Goal: Check status: Check status

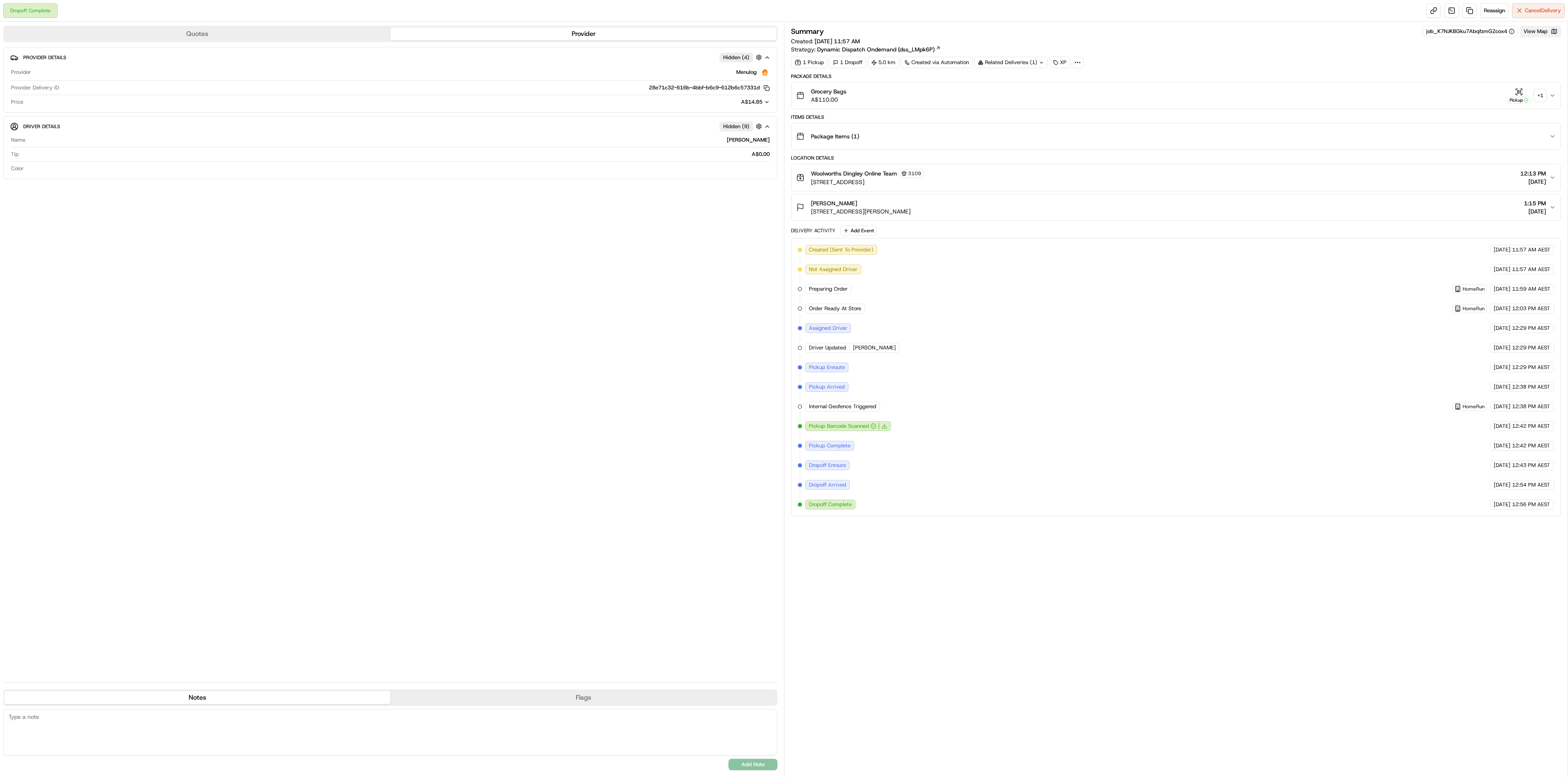
click at [1545, 33] on button "View Map" at bounding box center [1540, 31] width 41 height 12
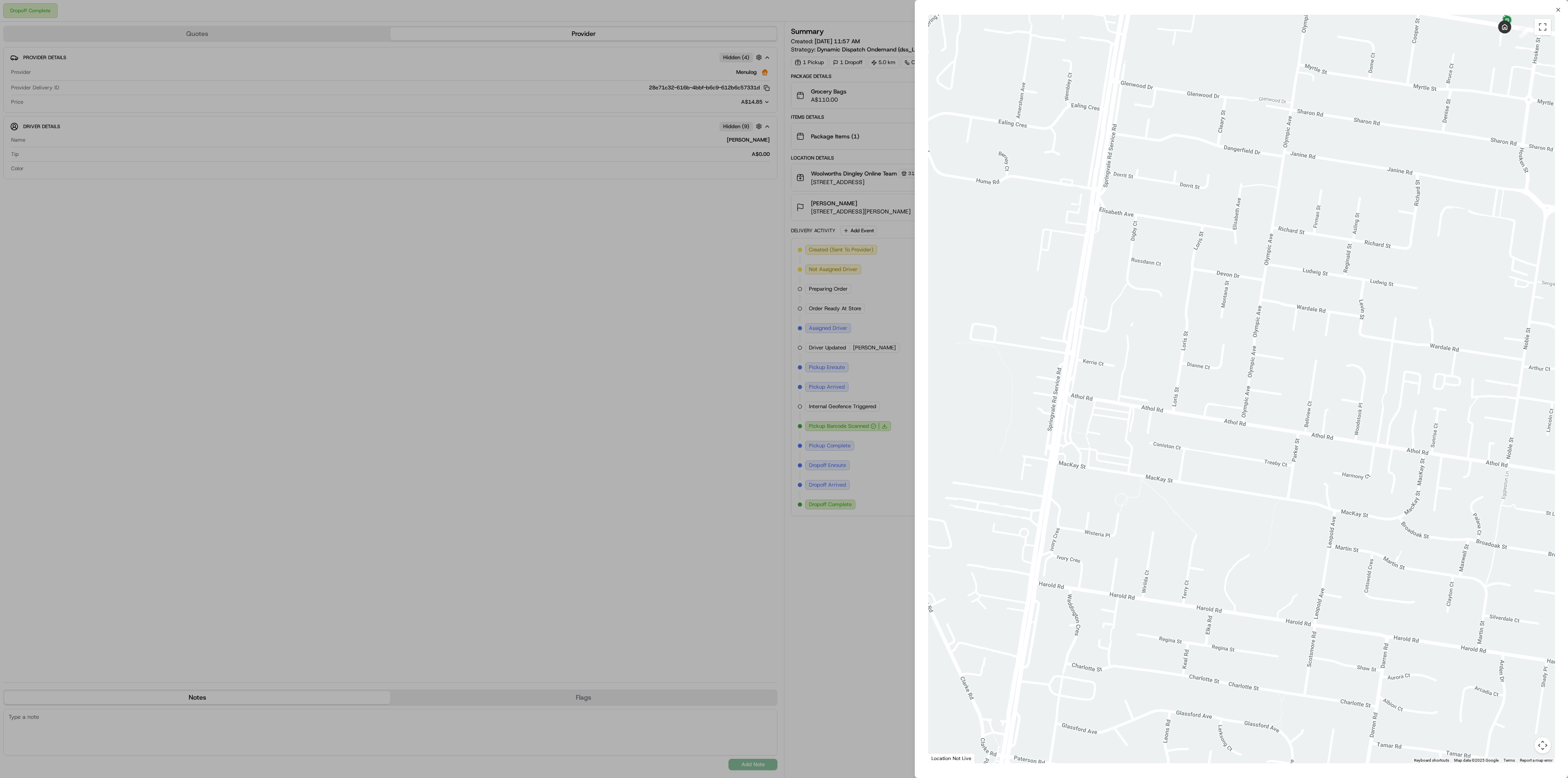
drag, startPoint x: 1449, startPoint y: 249, endPoint x: 1215, endPoint y: 419, distance: 289.2
click at [1216, 417] on div at bounding box center [1241, 389] width 627 height 748
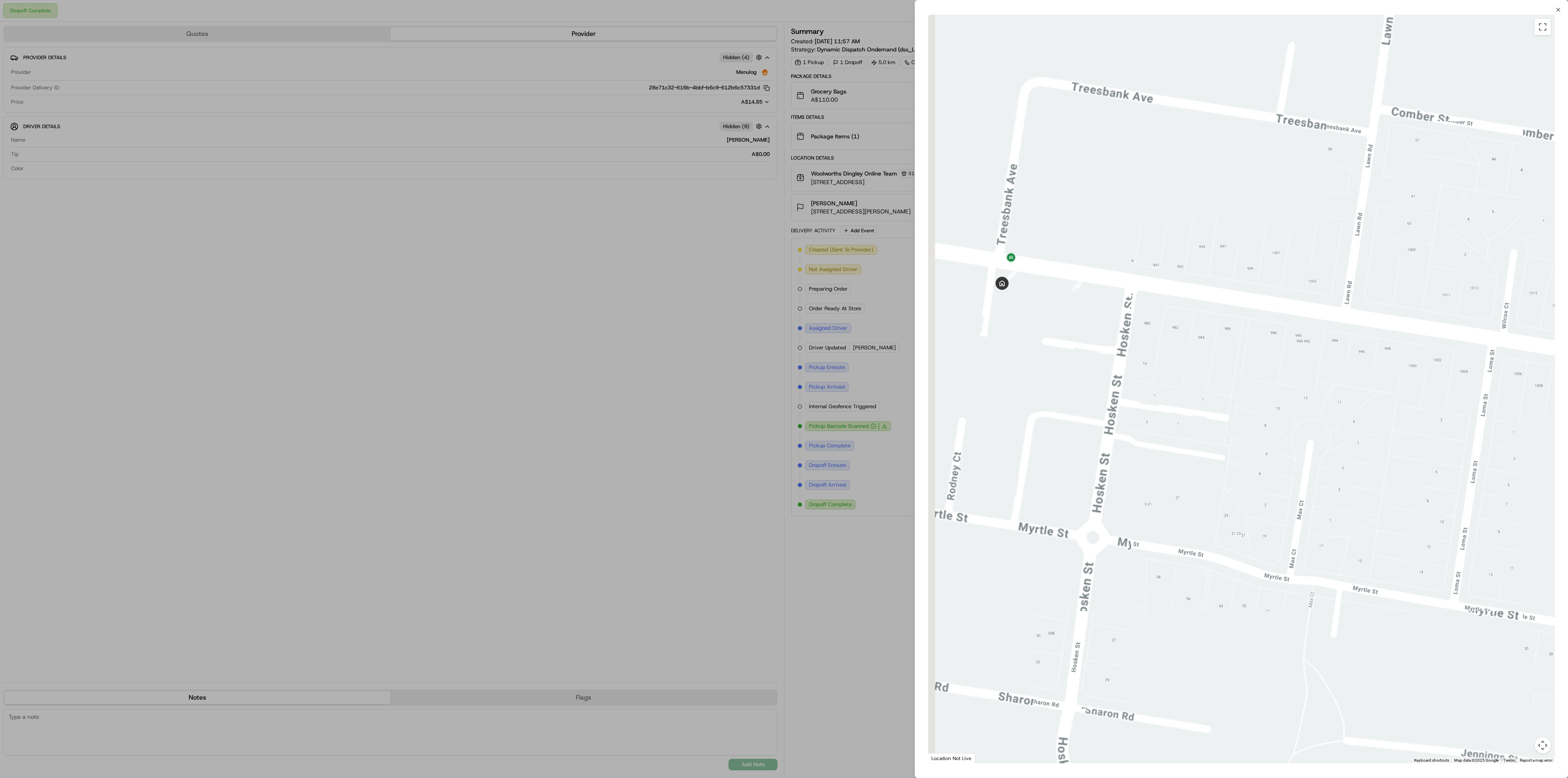
drag, startPoint x: 1206, startPoint y: 328, endPoint x: 1397, endPoint y: 362, distance: 194.0
click at [1397, 362] on div at bounding box center [1241, 389] width 627 height 748
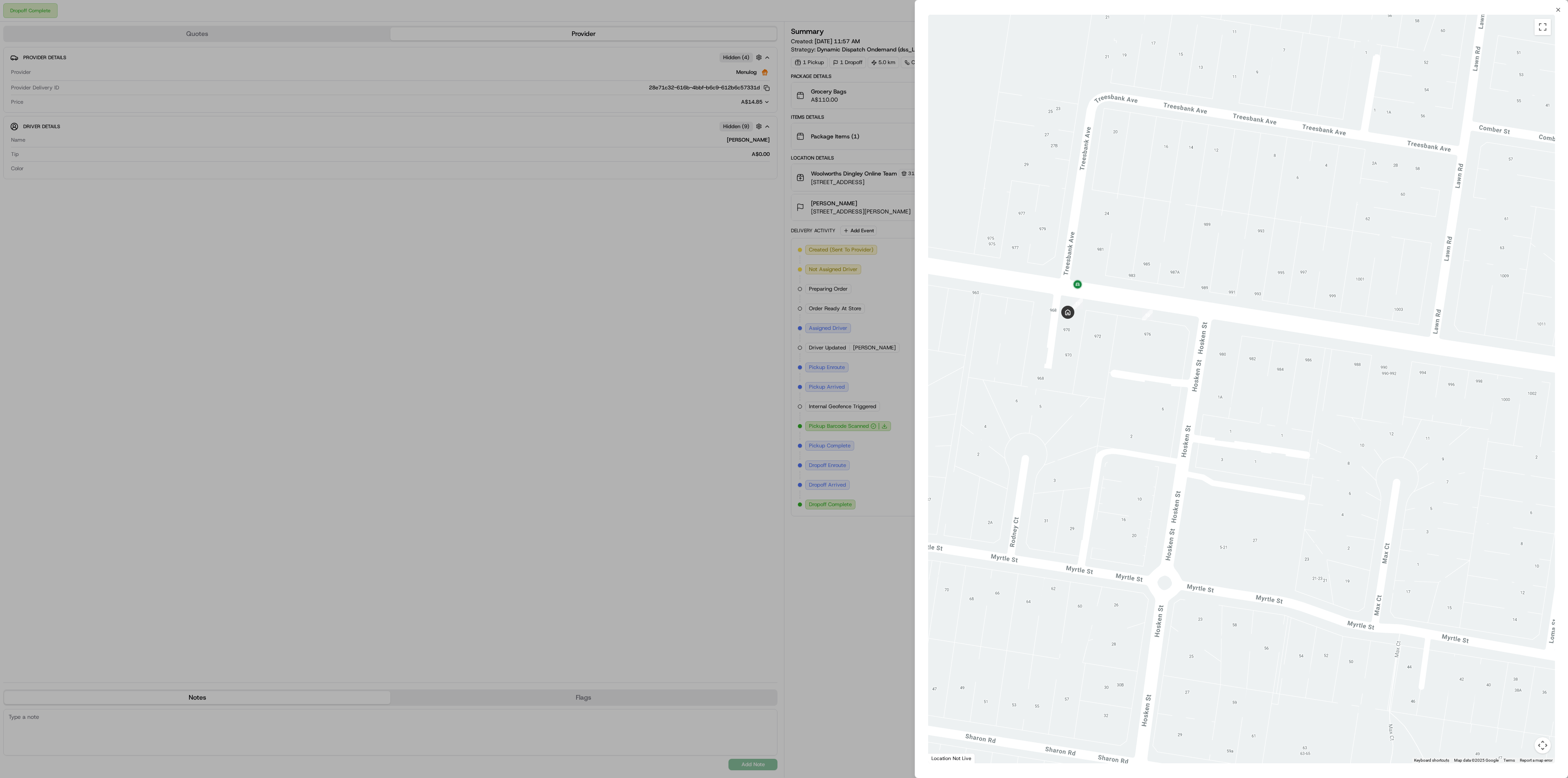
drag, startPoint x: 1000, startPoint y: 347, endPoint x: 1080, endPoint y: 389, distance: 90.4
click at [1080, 389] on div at bounding box center [1241, 389] width 627 height 748
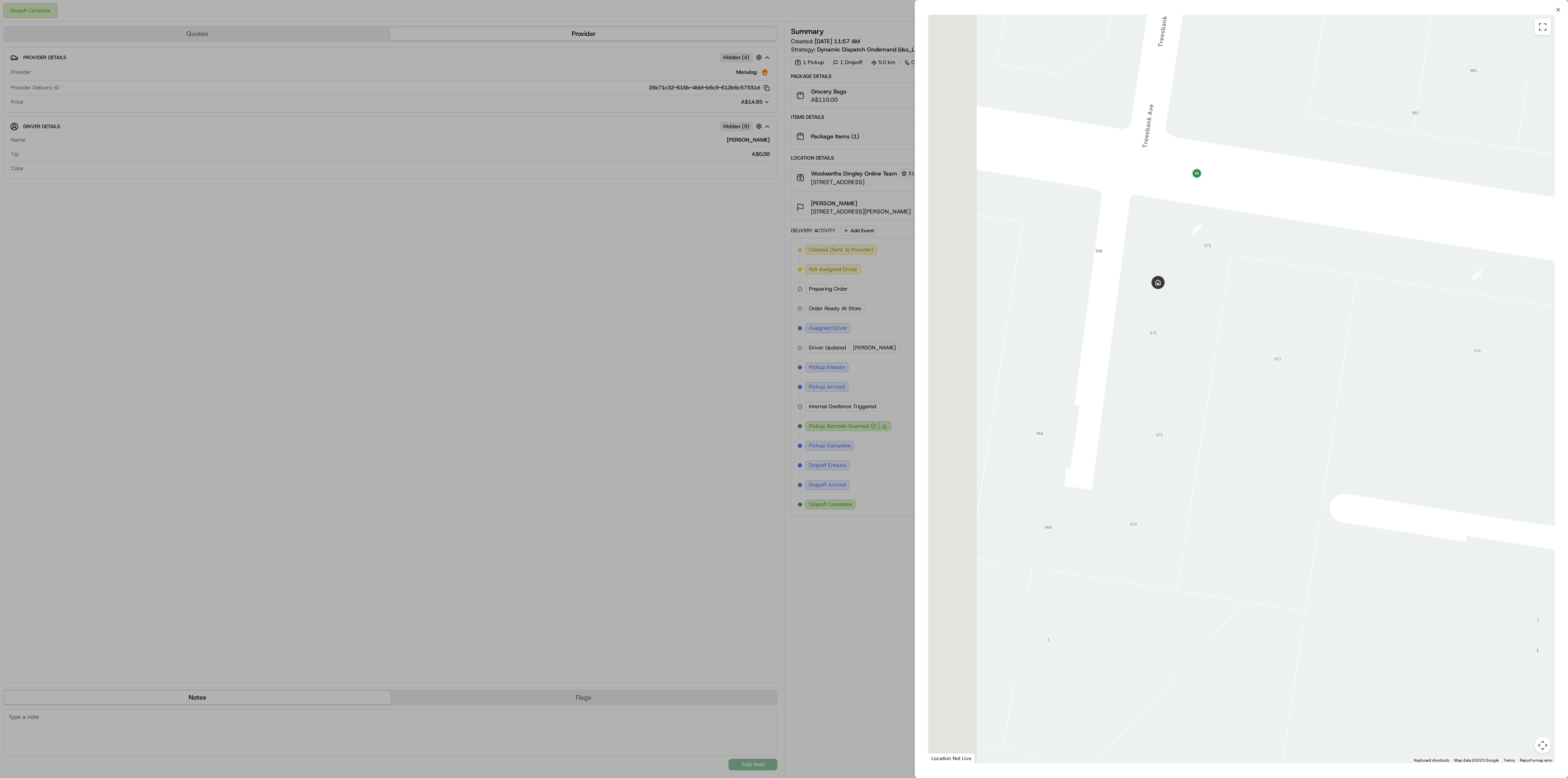
drag, startPoint x: 1232, startPoint y: 282, endPoint x: 1388, endPoint y: 290, distance: 156.2
click at [1398, 299] on div at bounding box center [1241, 389] width 627 height 748
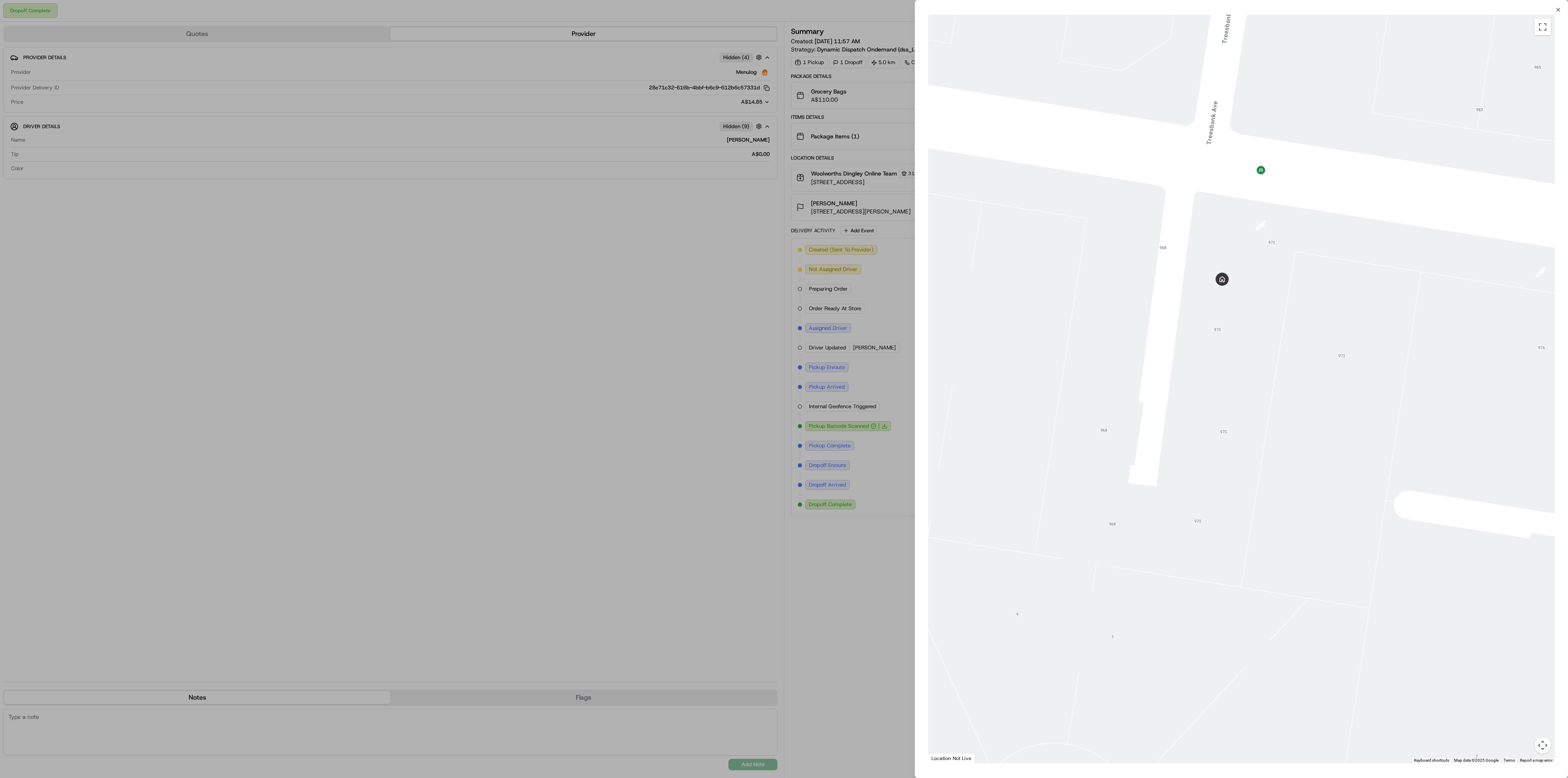
click at [409, 422] on div at bounding box center [784, 389] width 1568 height 778
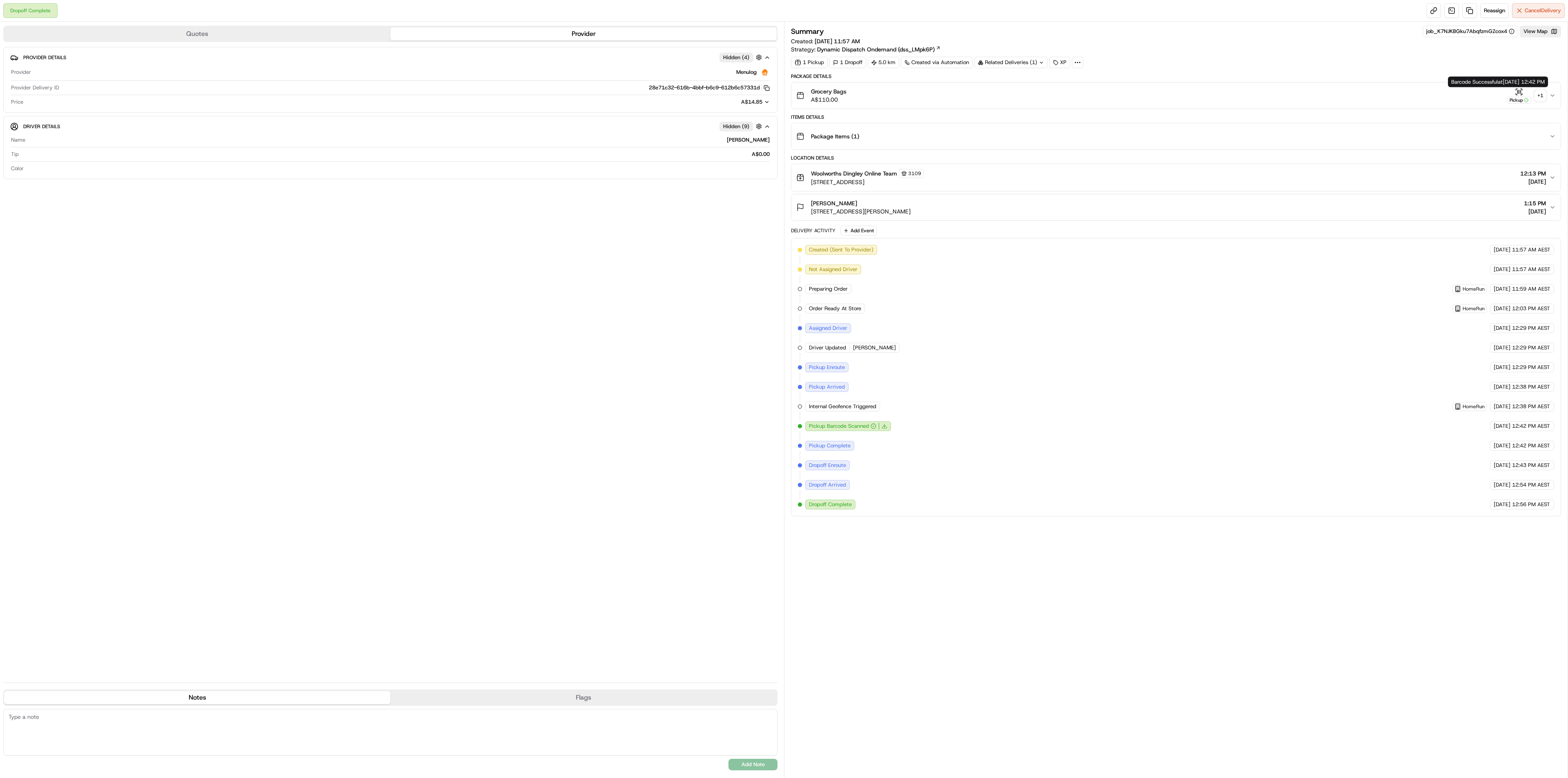
click at [1541, 91] on button "Pickup + 1" at bounding box center [1526, 96] width 40 height 16
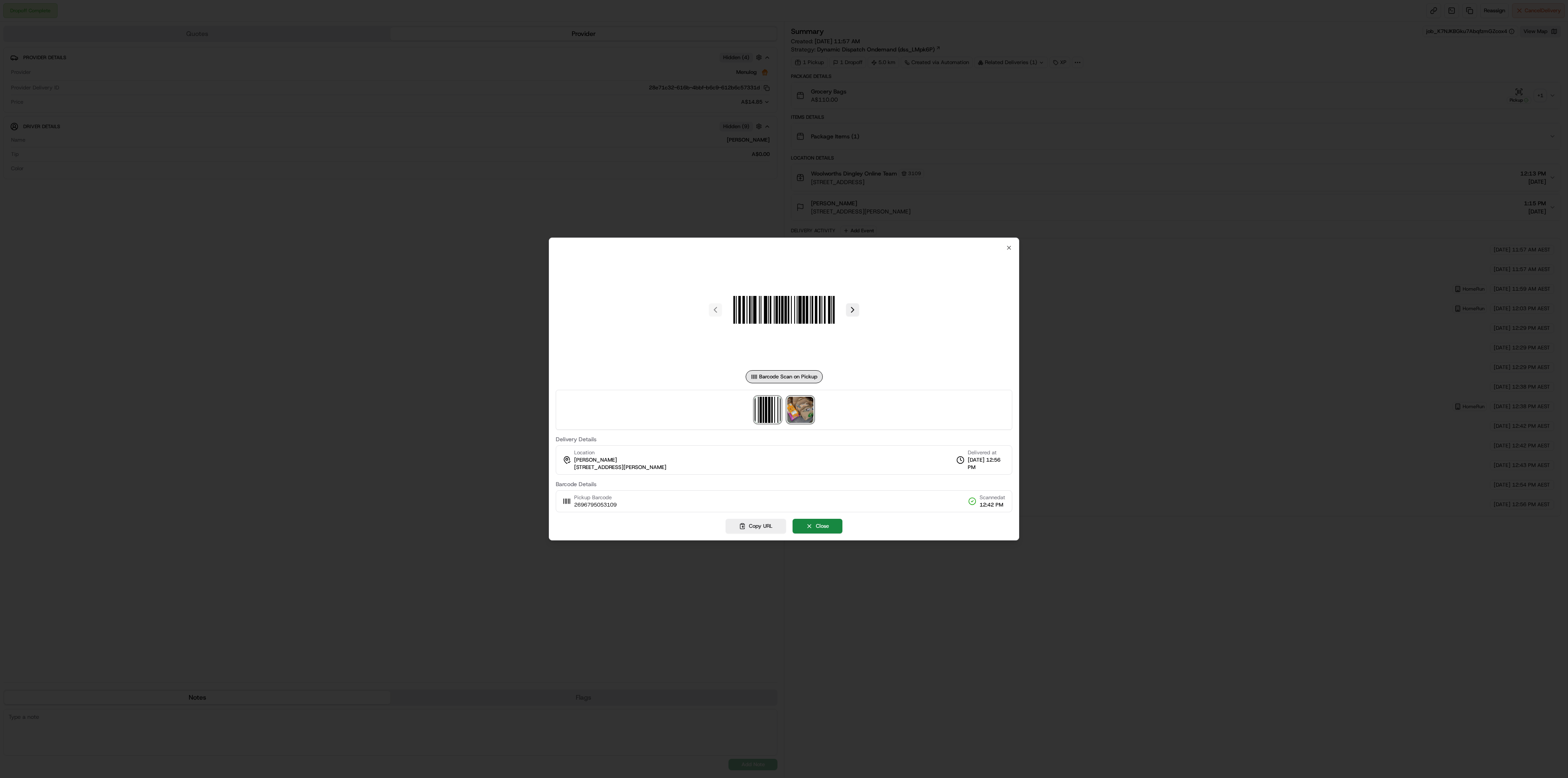
click at [810, 414] on img at bounding box center [800, 410] width 26 height 26
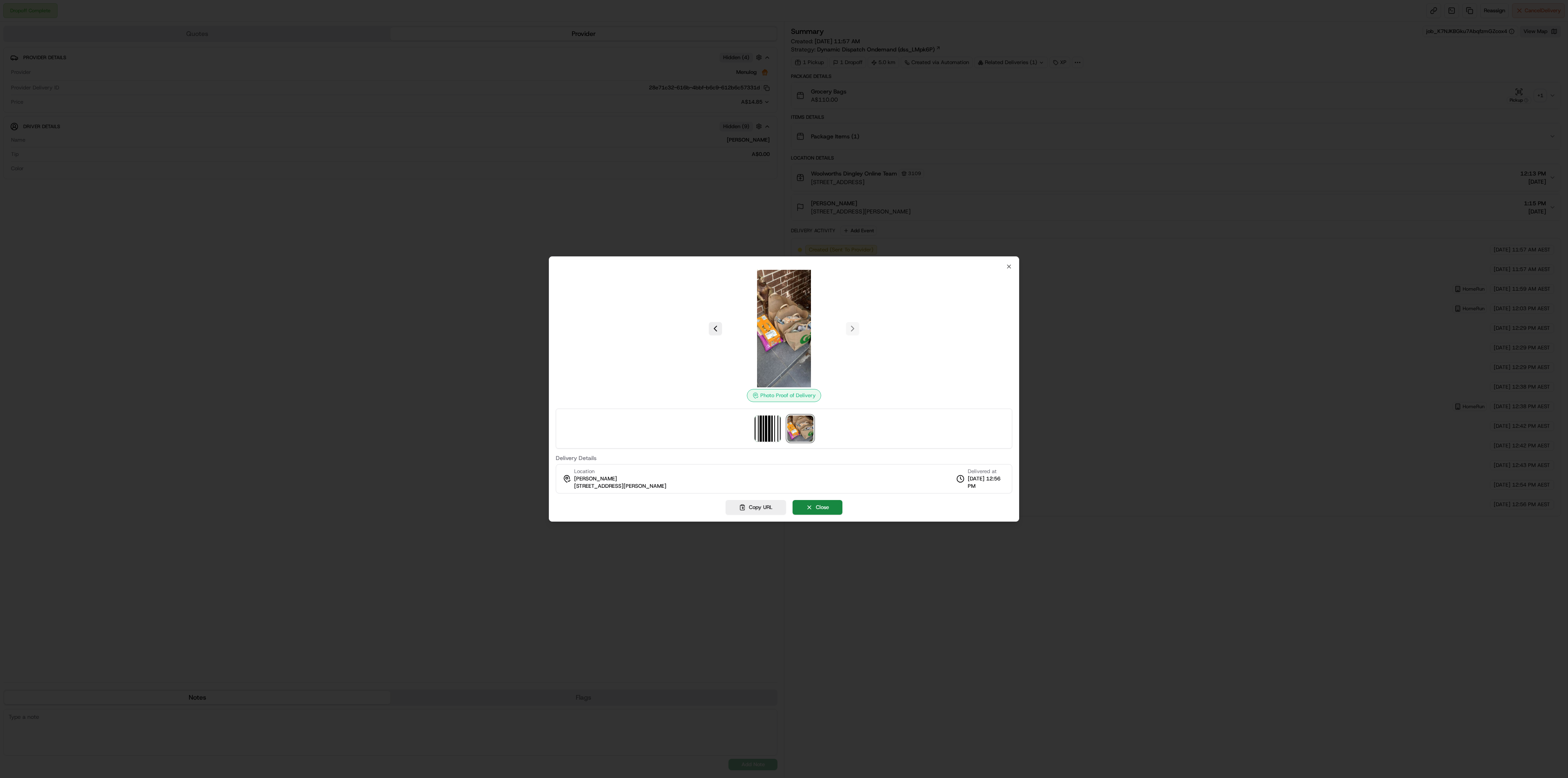
click at [284, 458] on div at bounding box center [784, 389] width 1568 height 778
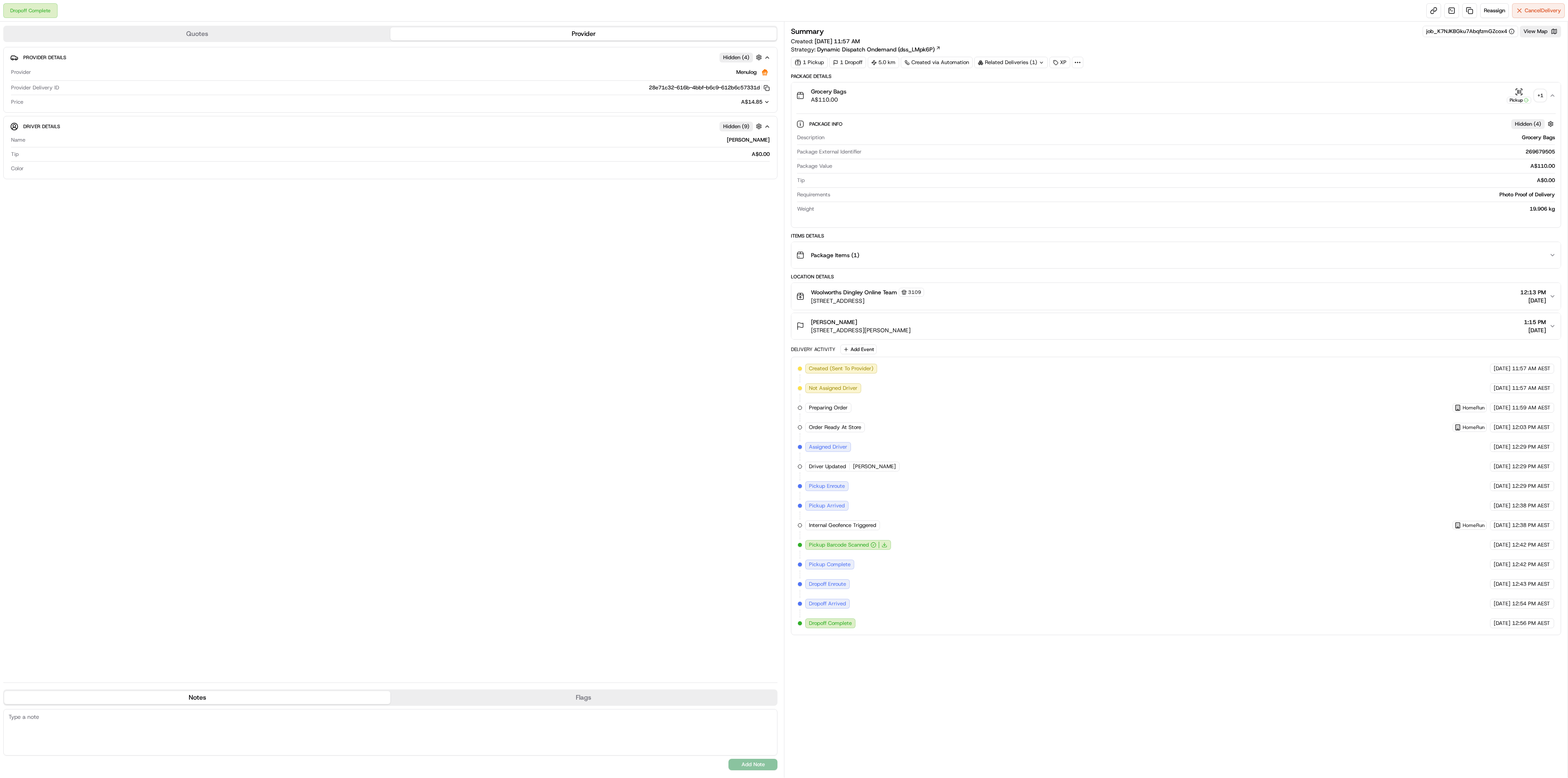
click at [1006, 63] on div "Related Deliveries (1)" at bounding box center [1010, 63] width 73 height 12
drag, startPoint x: 589, startPoint y: 370, endPoint x: 520, endPoint y: 386, distance: 70.8
click at [586, 369] on div "Provider Details Hidden ( 4 ) Provider Menulog Provider Delivery ID 28e71c32-61…" at bounding box center [390, 361] width 774 height 629
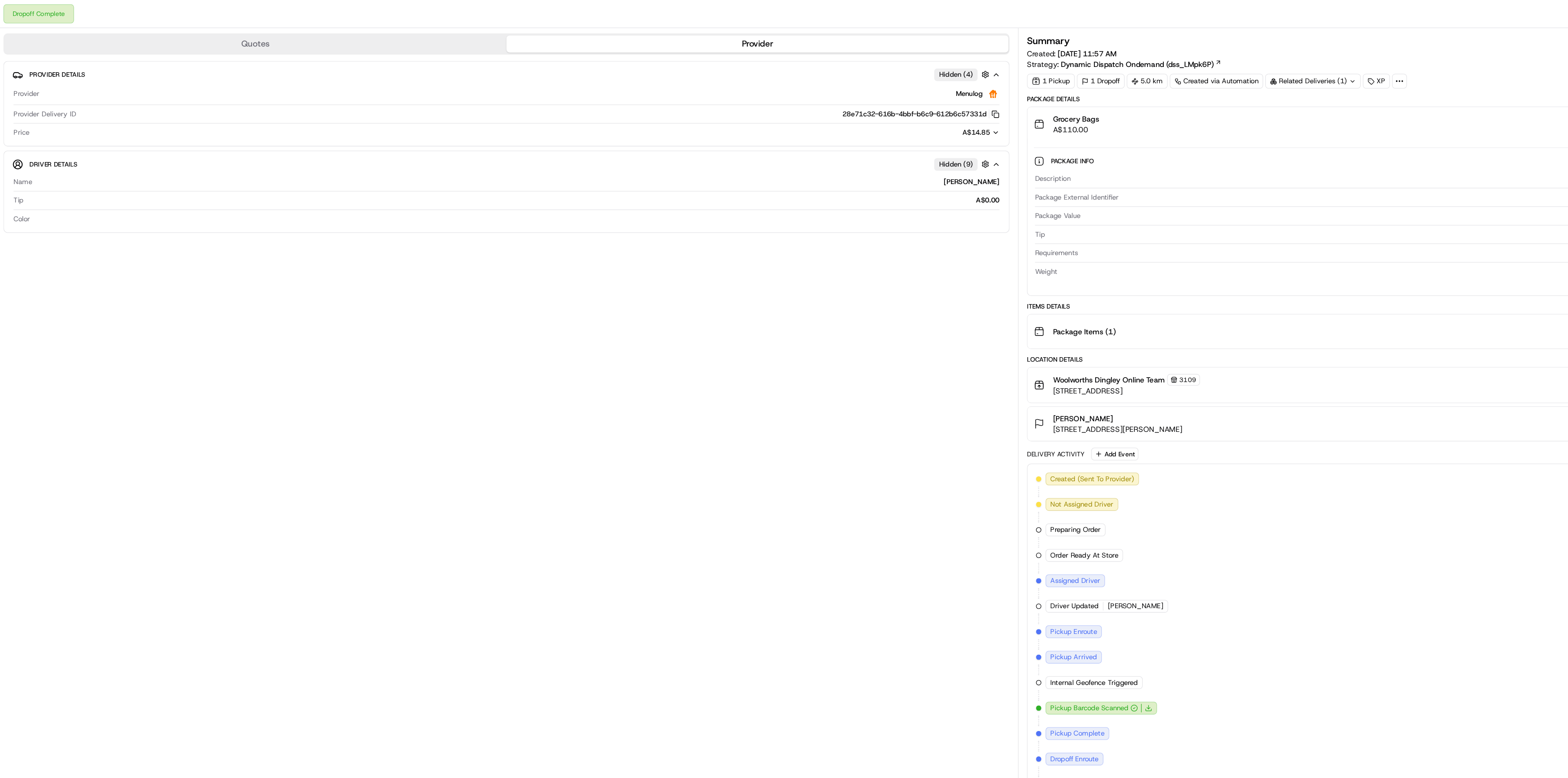
click at [655, 87] on button "28e71c32-616b-4bbf-b6c9-612b6c57331d Copy 28e71c32-616b-4bbf-b6c9-612b6c57331d" at bounding box center [709, 87] width 121 height 7
click at [764, 87] on icon "button" at bounding box center [766, 87] width 6 height 6
click at [385, 320] on div "Provider Details Hidden ( 4 ) Provider Menulog Provider Delivery ID 28e71c32-61…" at bounding box center [390, 361] width 774 height 629
click at [651, 86] on button "28e71c32-616b-4bbf-b6c9-612b6c57331d Copy 28e71c32-616b-4bbf-b6c9-612b6c57331d" at bounding box center [709, 87] width 121 height 7
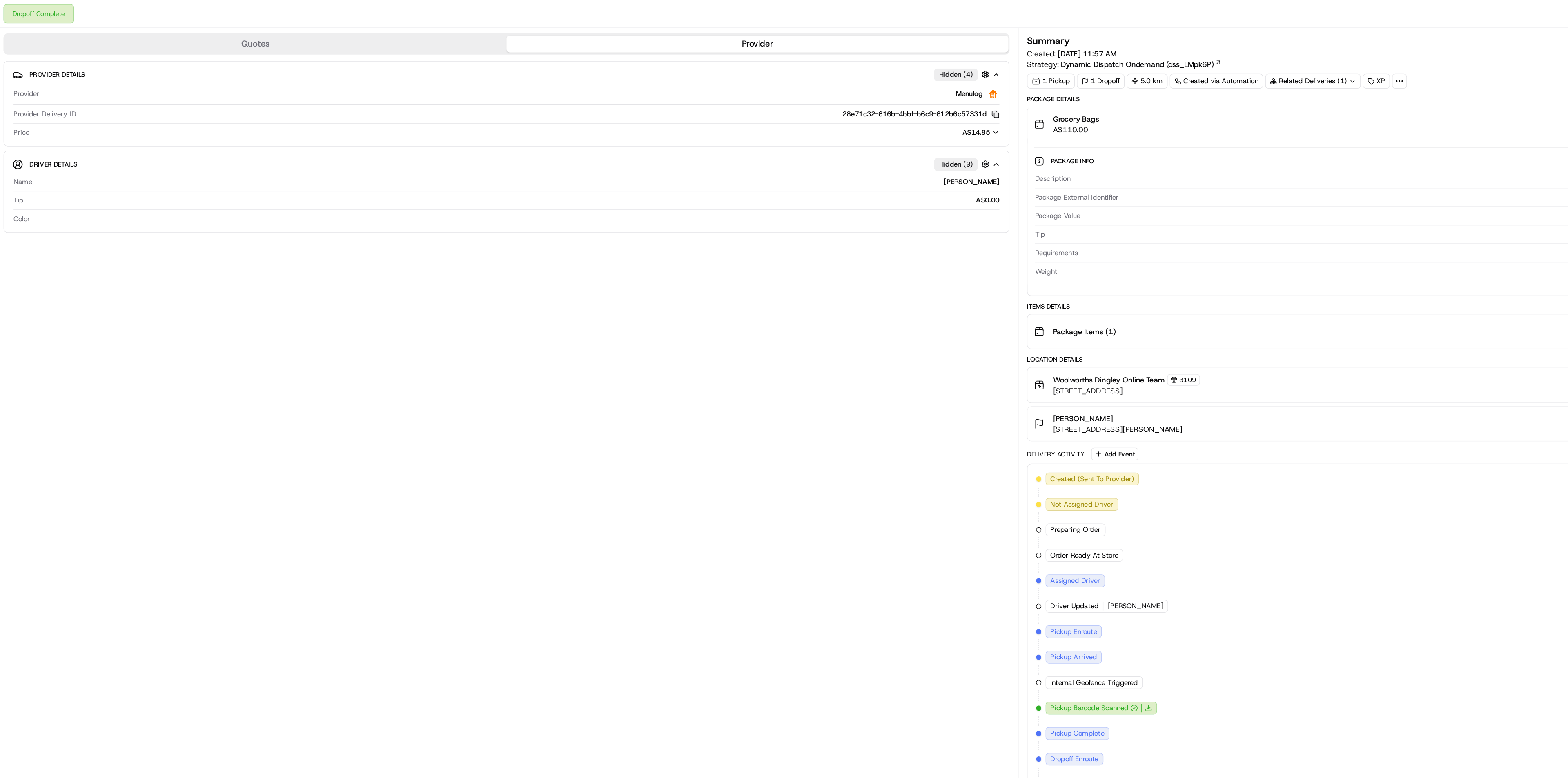
click at [442, 266] on div "Provider Details Hidden ( 4 ) Provider Menulog Provider Delivery ID 28e71c32-61…" at bounding box center [390, 361] width 774 height 629
